Goal: Information Seeking & Learning: Learn about a topic

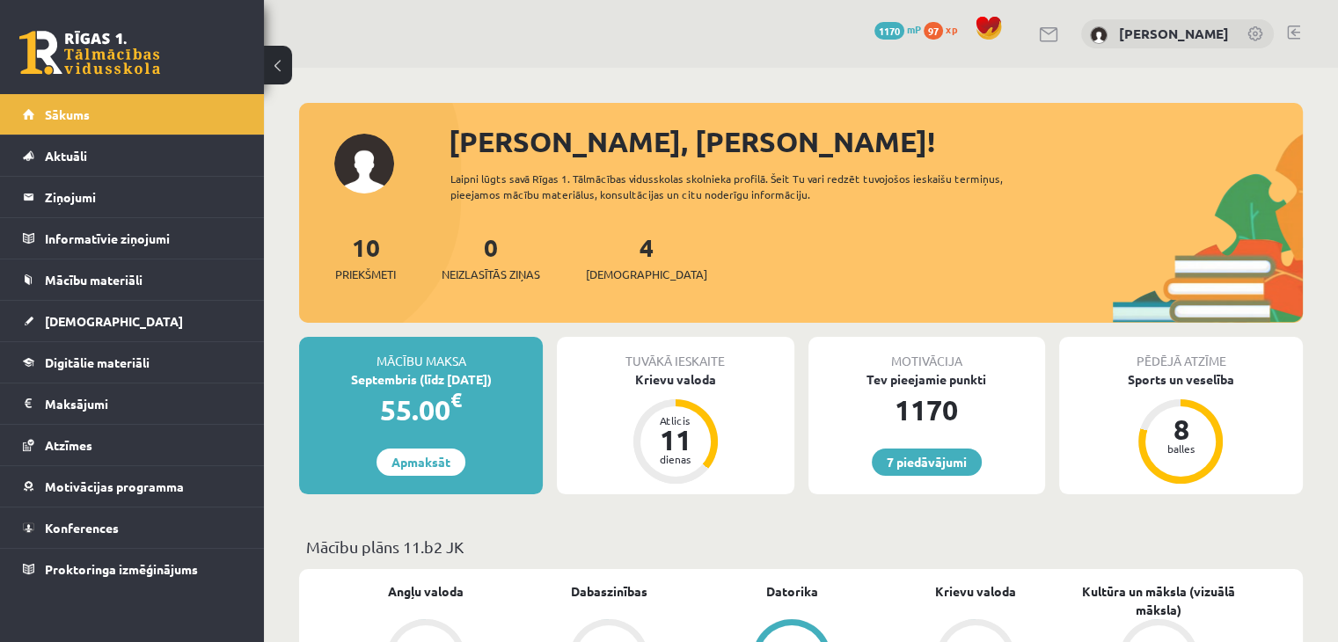
click at [137, 362] on span "Digitālie materiāli" at bounding box center [97, 363] width 105 height 16
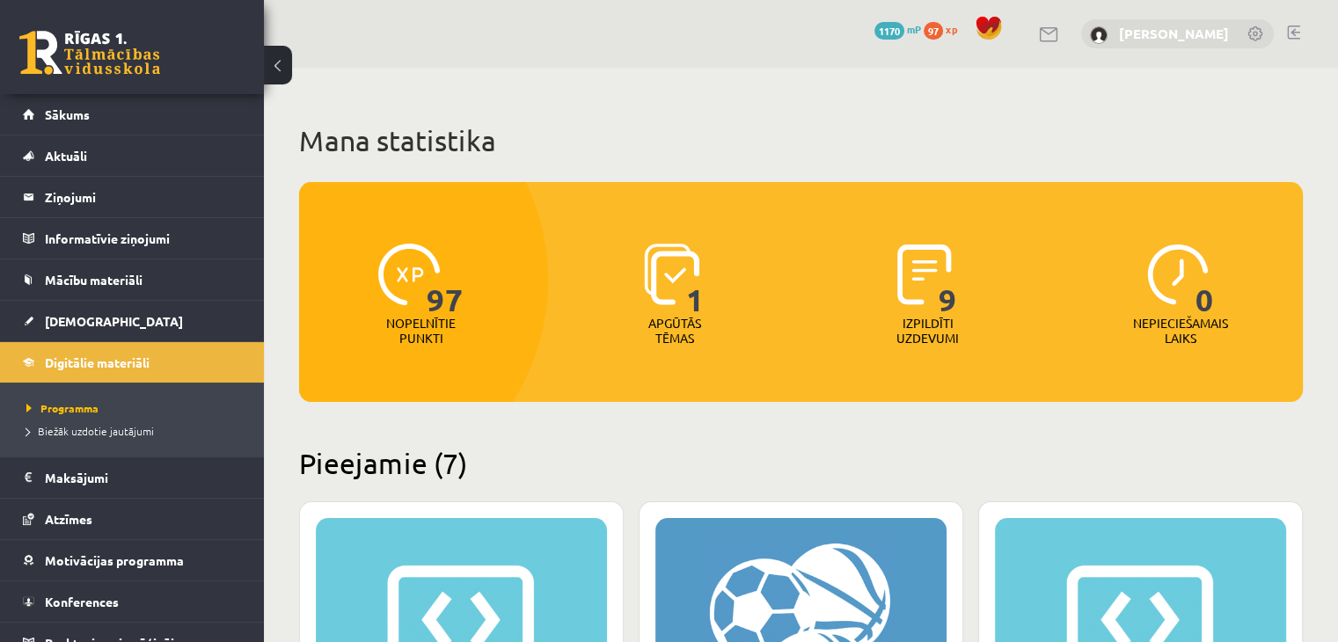
click at [1163, 33] on link "[PERSON_NAME]" at bounding box center [1174, 34] width 110 height 18
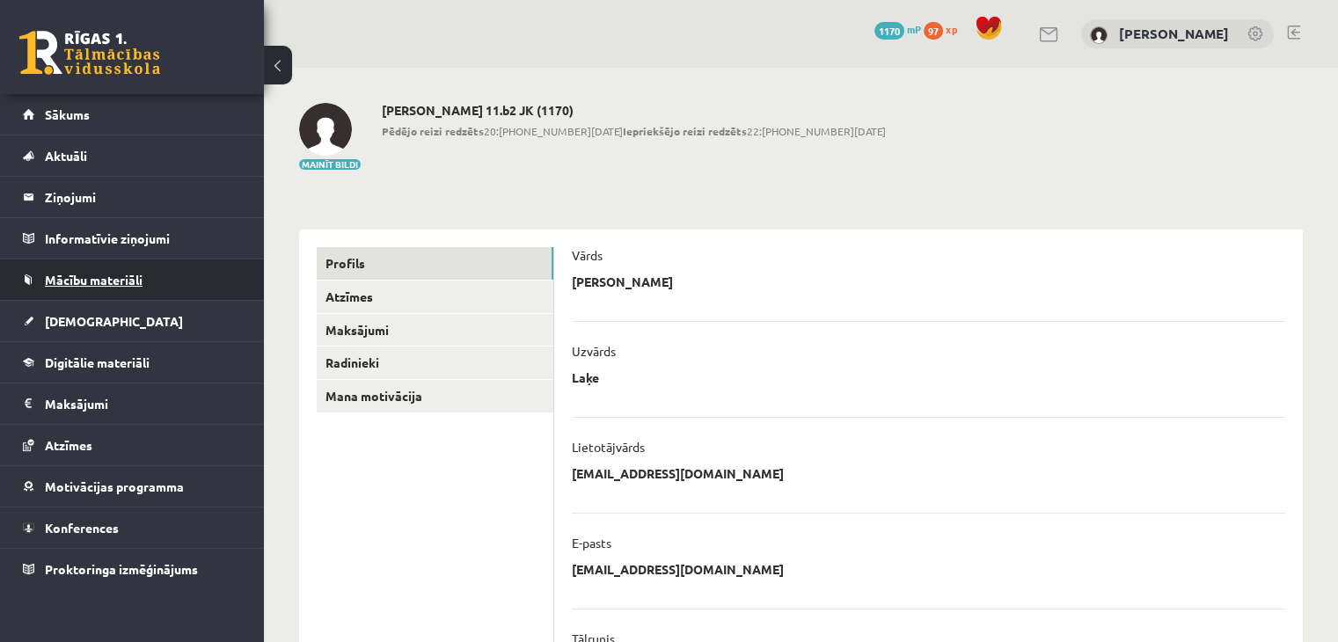
click at [123, 286] on link "Mācību materiāli" at bounding box center [132, 280] width 219 height 40
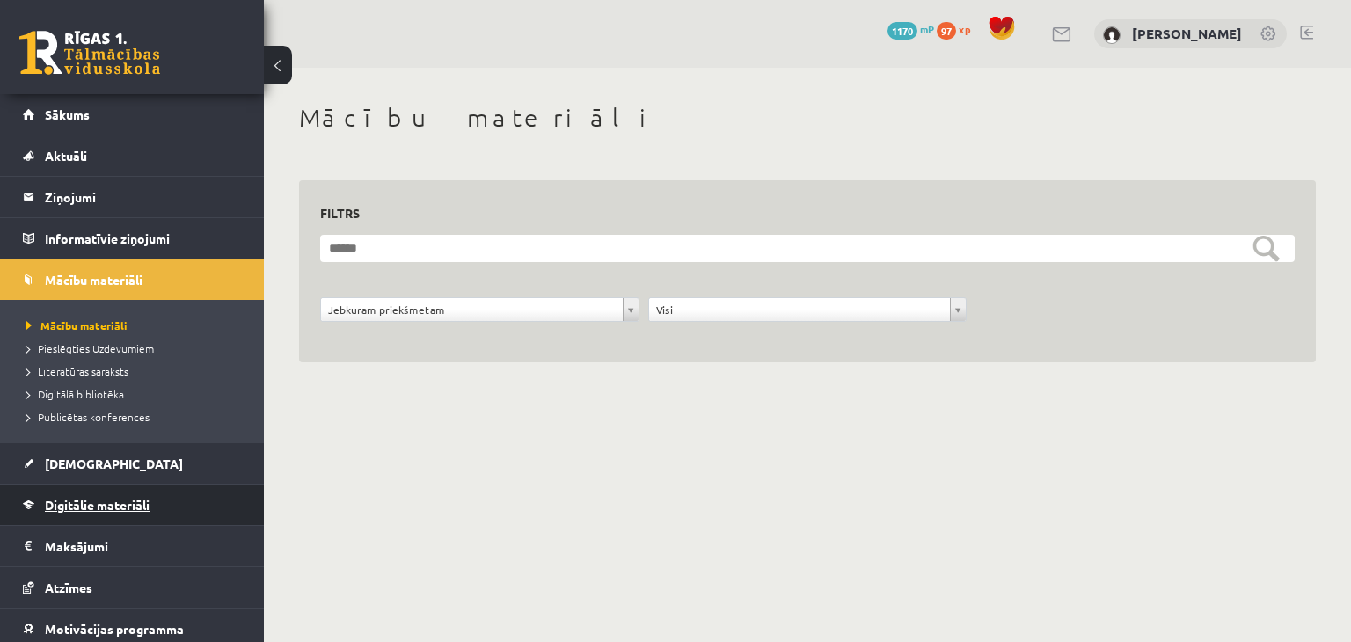
click at [104, 492] on link "Digitālie materiāli" at bounding box center [132, 505] width 219 height 40
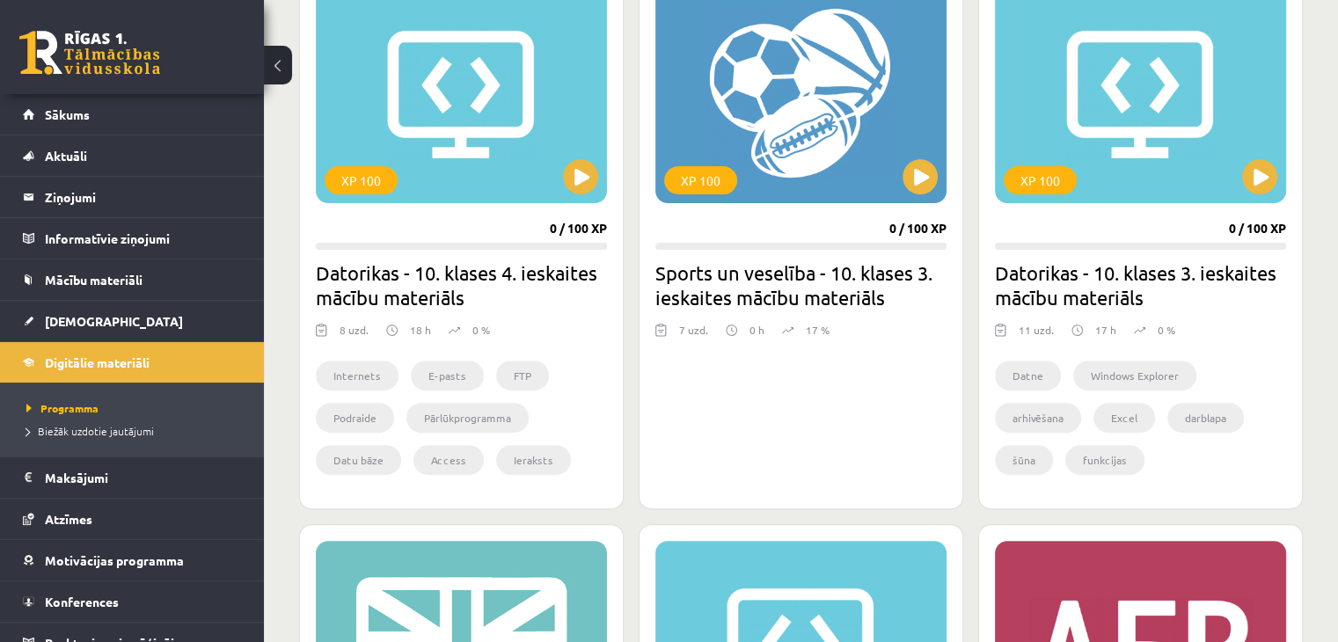
scroll to position [537, 0]
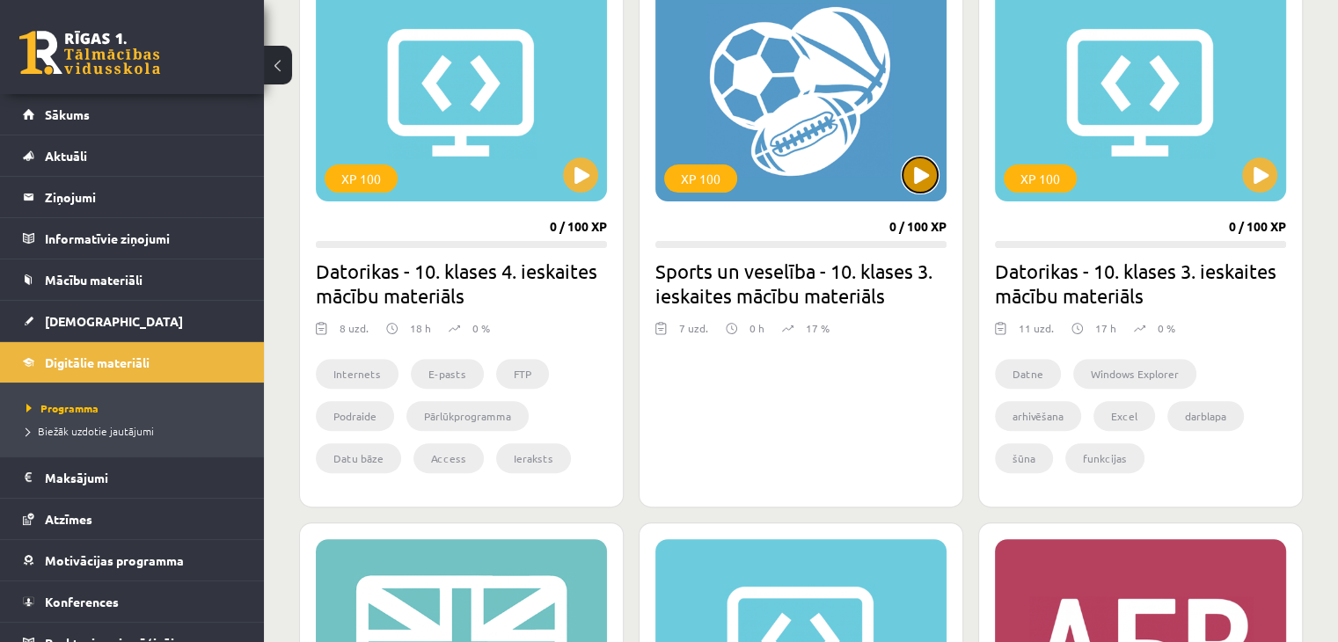
click at [915, 175] on button at bounding box center [920, 174] width 35 height 35
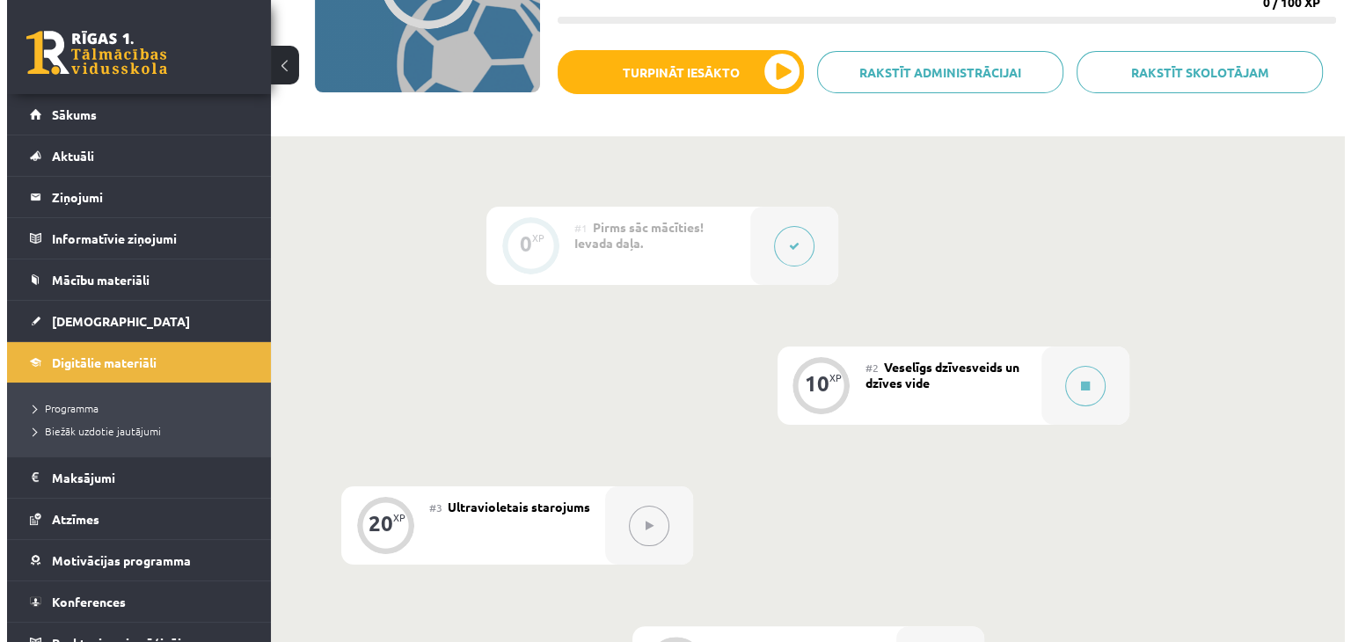
scroll to position [312, 0]
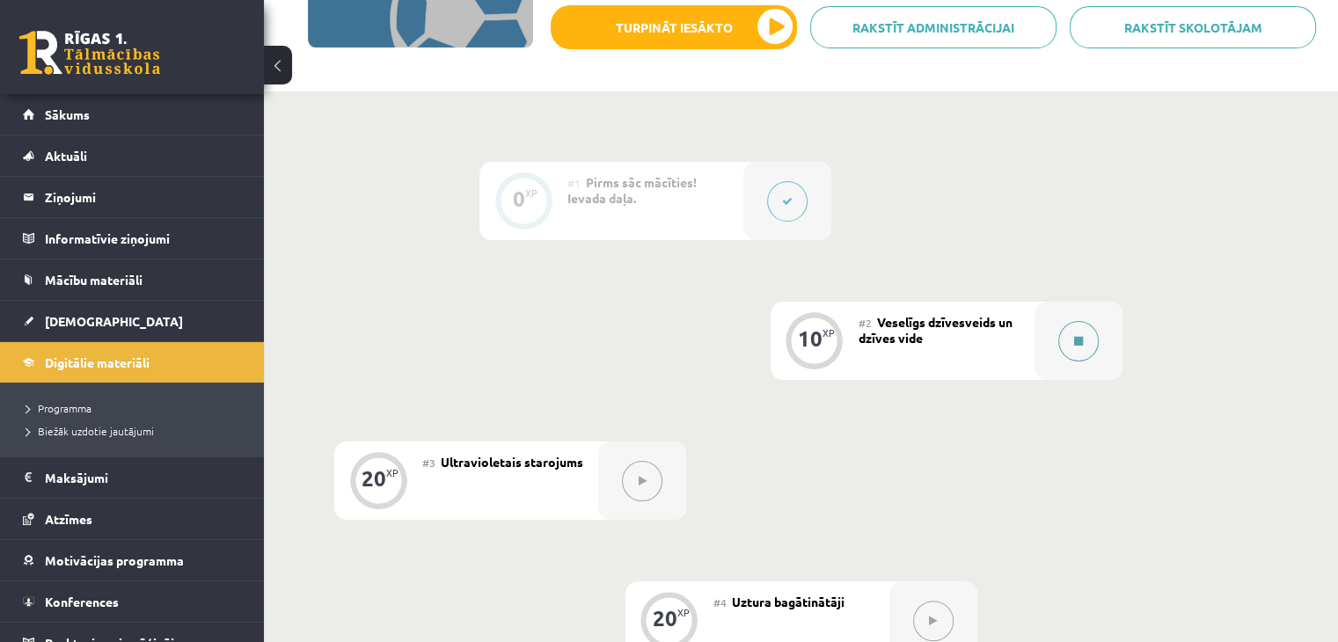
click at [1070, 344] on button at bounding box center [1078, 341] width 40 height 40
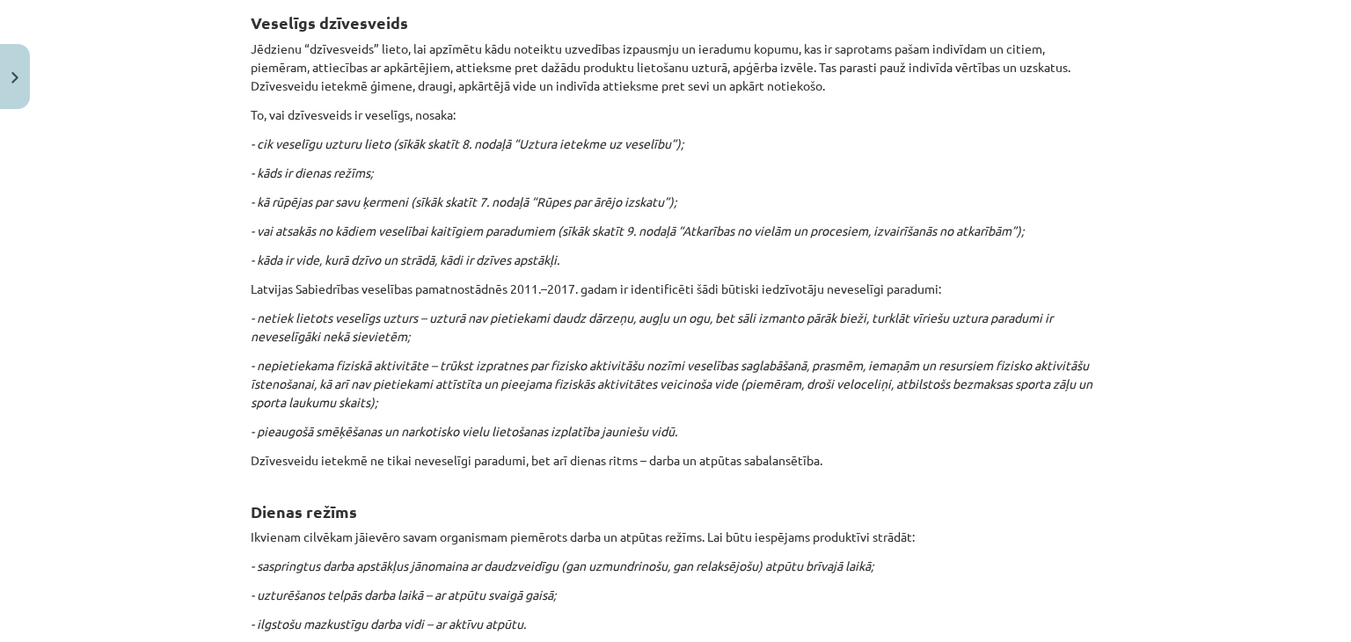
scroll to position [0, 0]
